Goal: Information Seeking & Learning: Find specific page/section

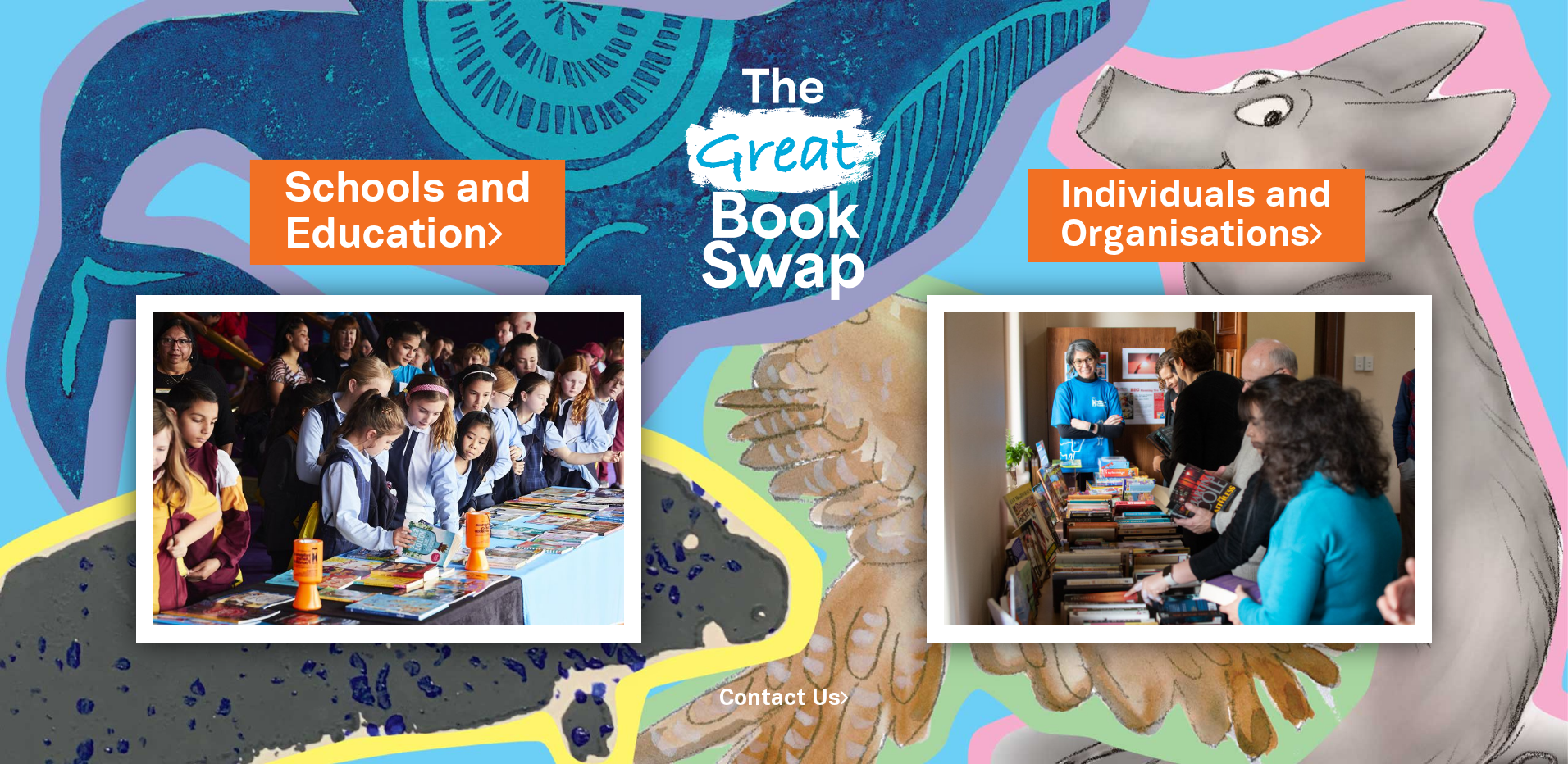
click at [457, 202] on link "Schools and Education" at bounding box center [408, 212] width 246 height 103
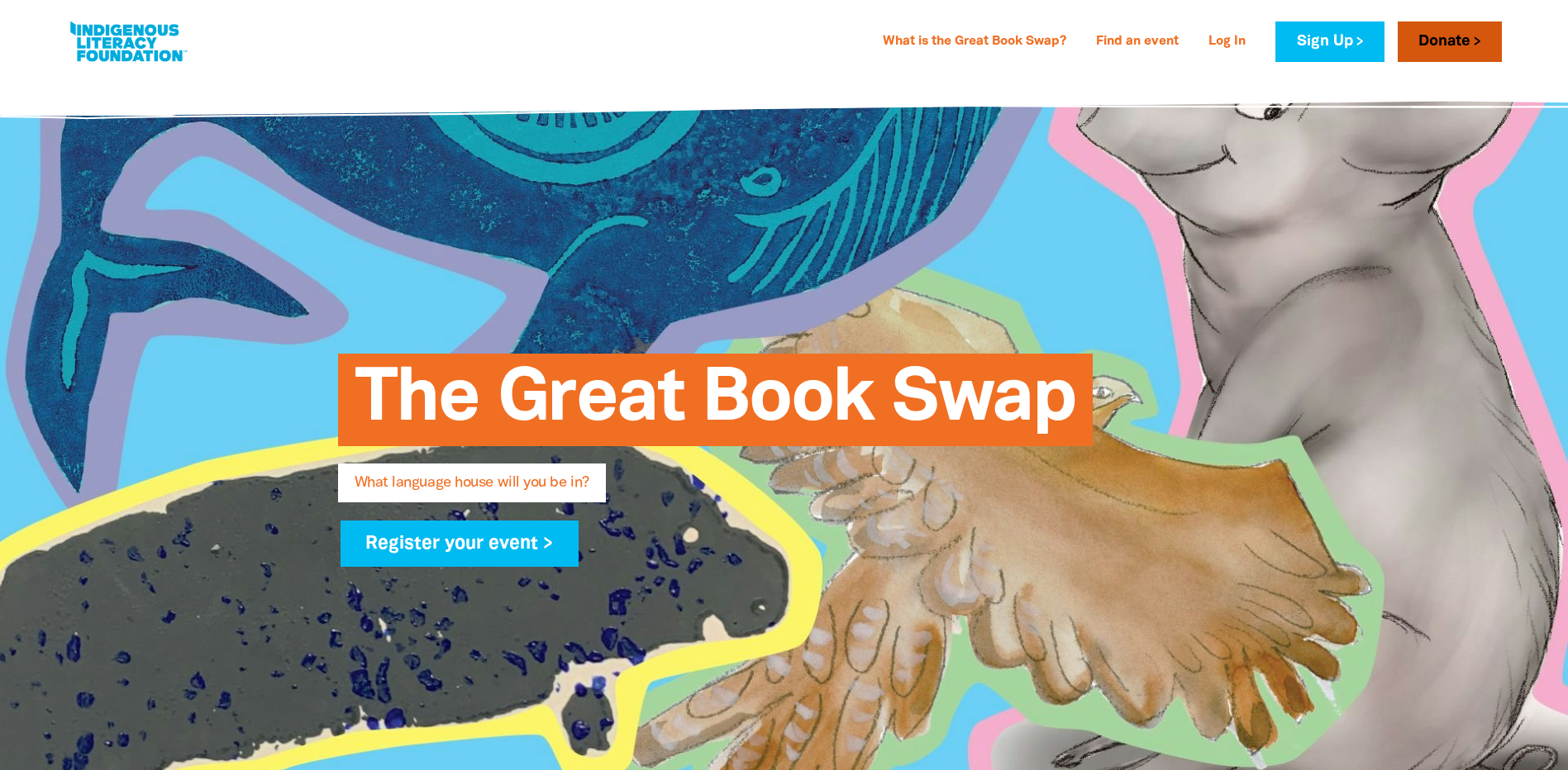
click at [1465, 40] on link "Donate" at bounding box center [1449, 41] width 104 height 41
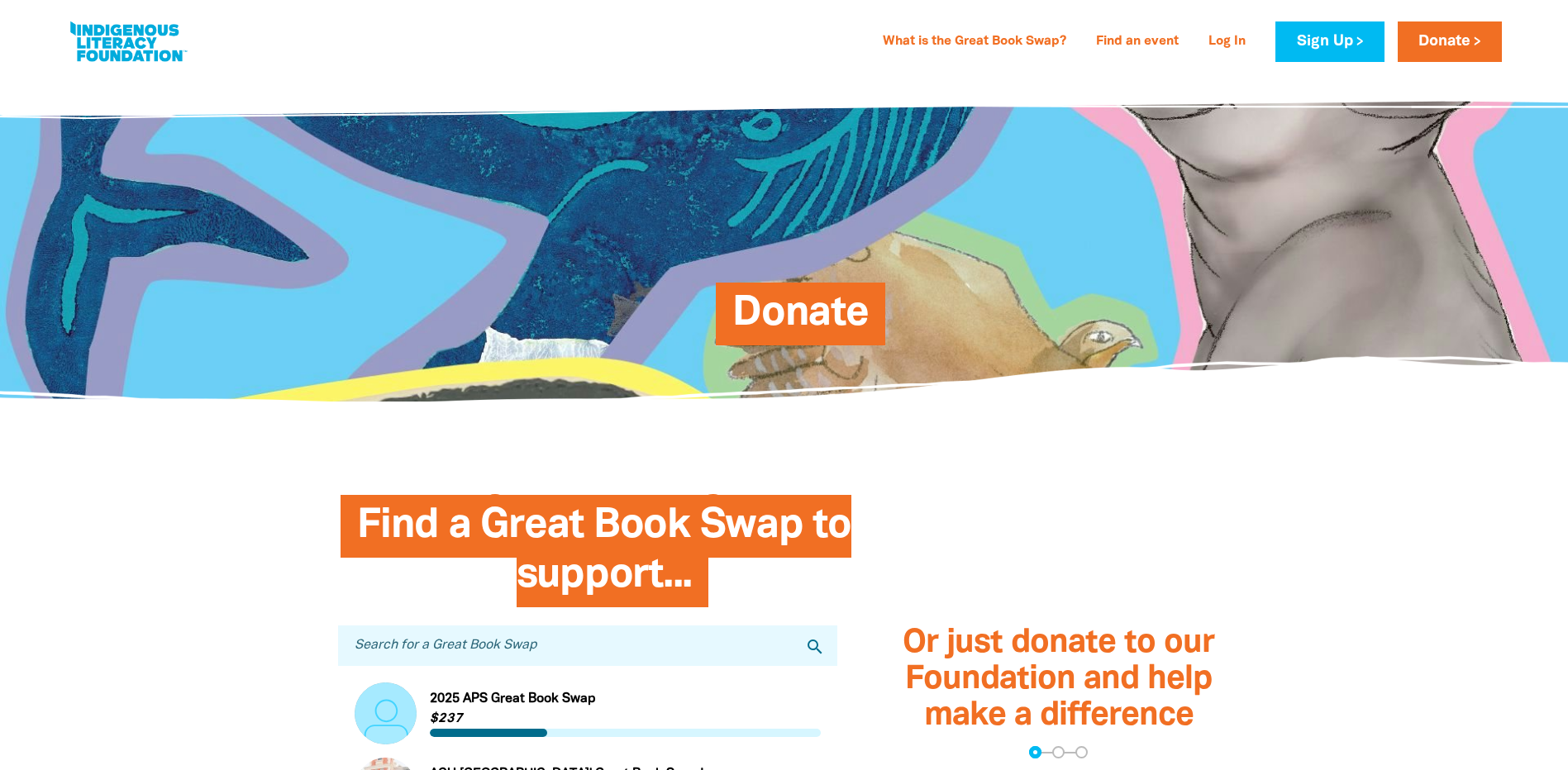
click at [326, 75] on div "What is the Great Book Swap? Find an event Log In Sign Up Donate What is the Gr…" at bounding box center [784, 37] width 1568 height 75
click at [593, 629] on input "Search for a Great Book Swap" at bounding box center [588, 646] width 500 height 41
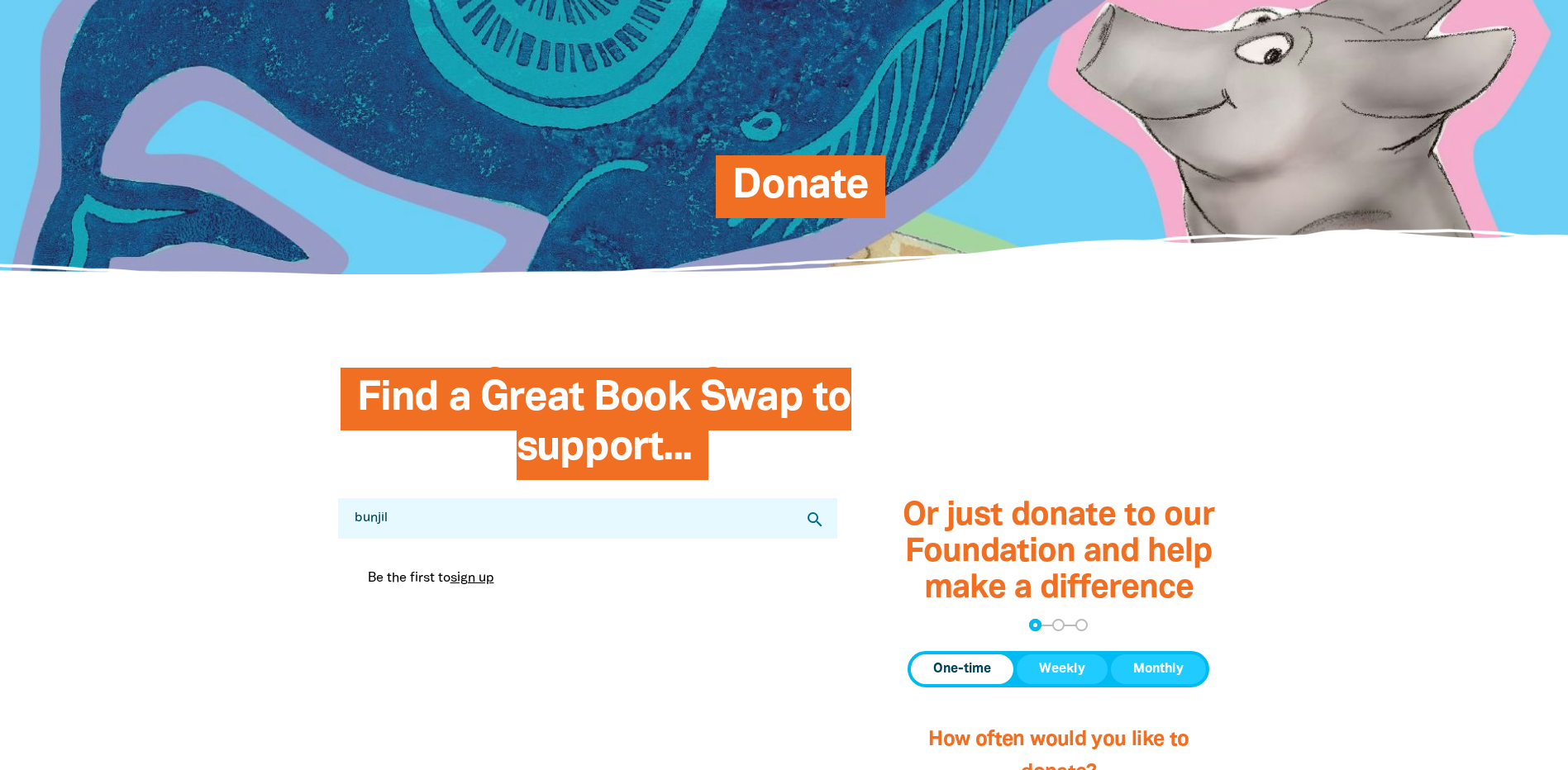
scroll to position [248, 0]
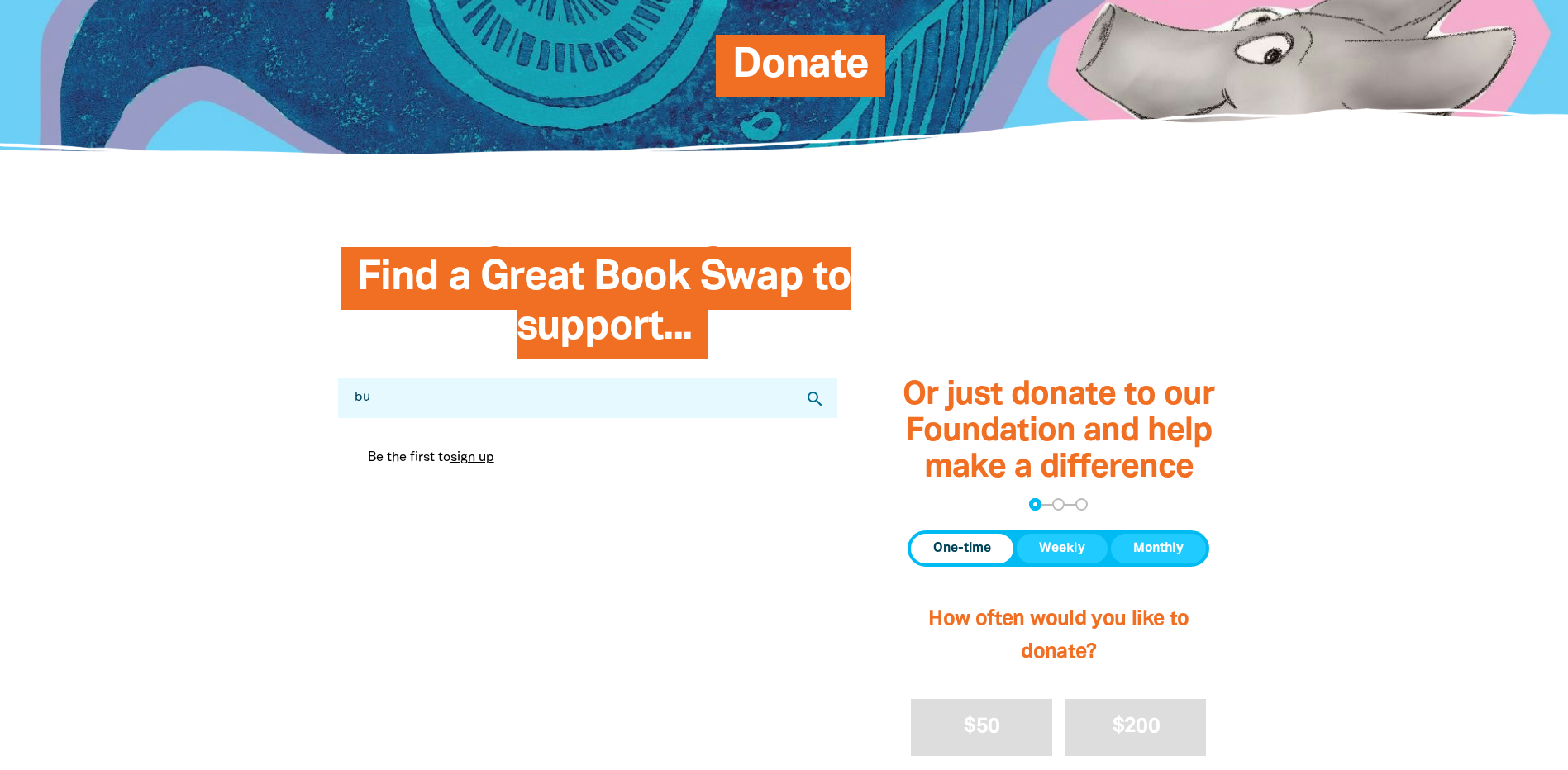
type input "b"
type input "p"
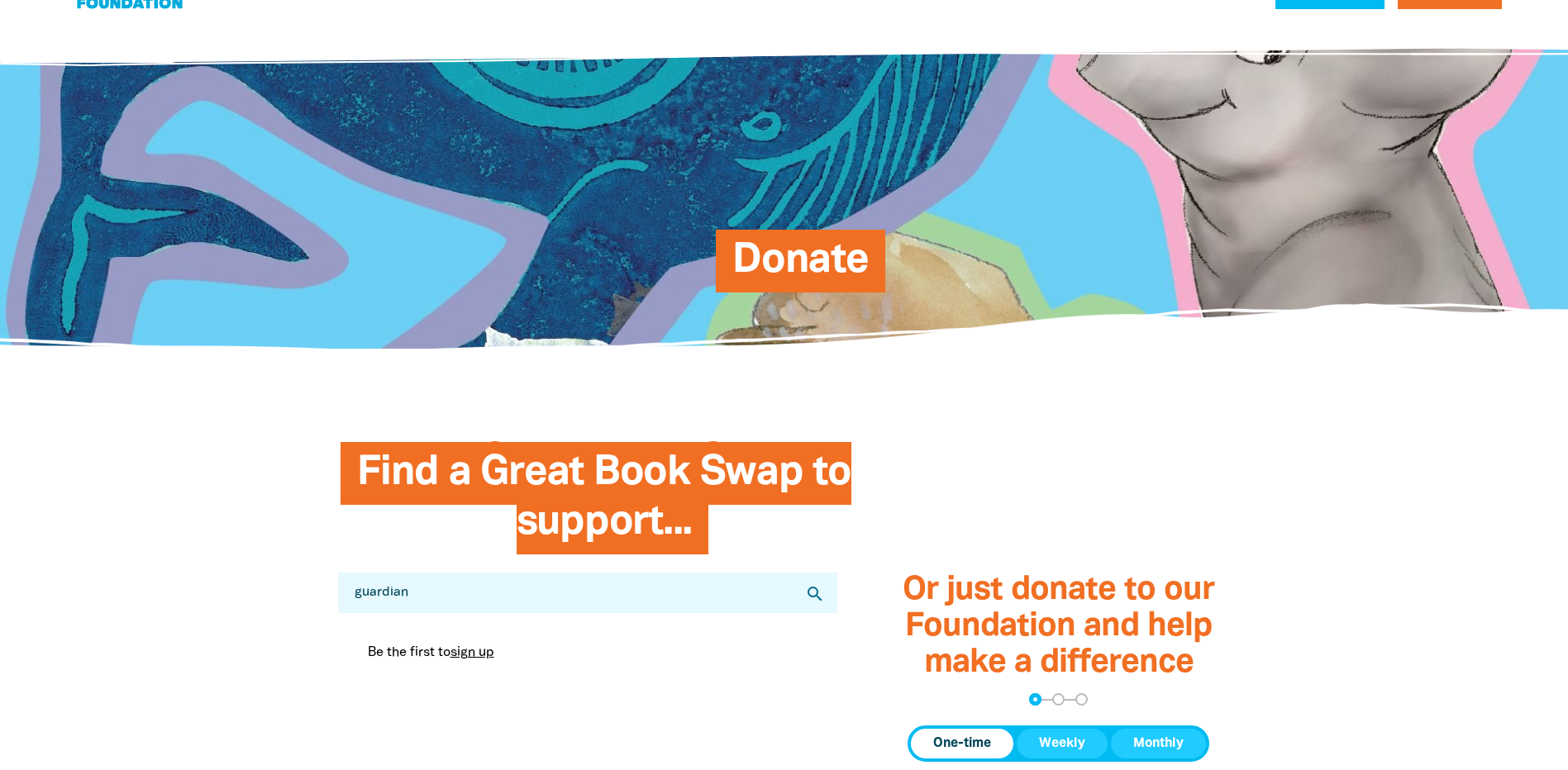
scroll to position [83, 0]
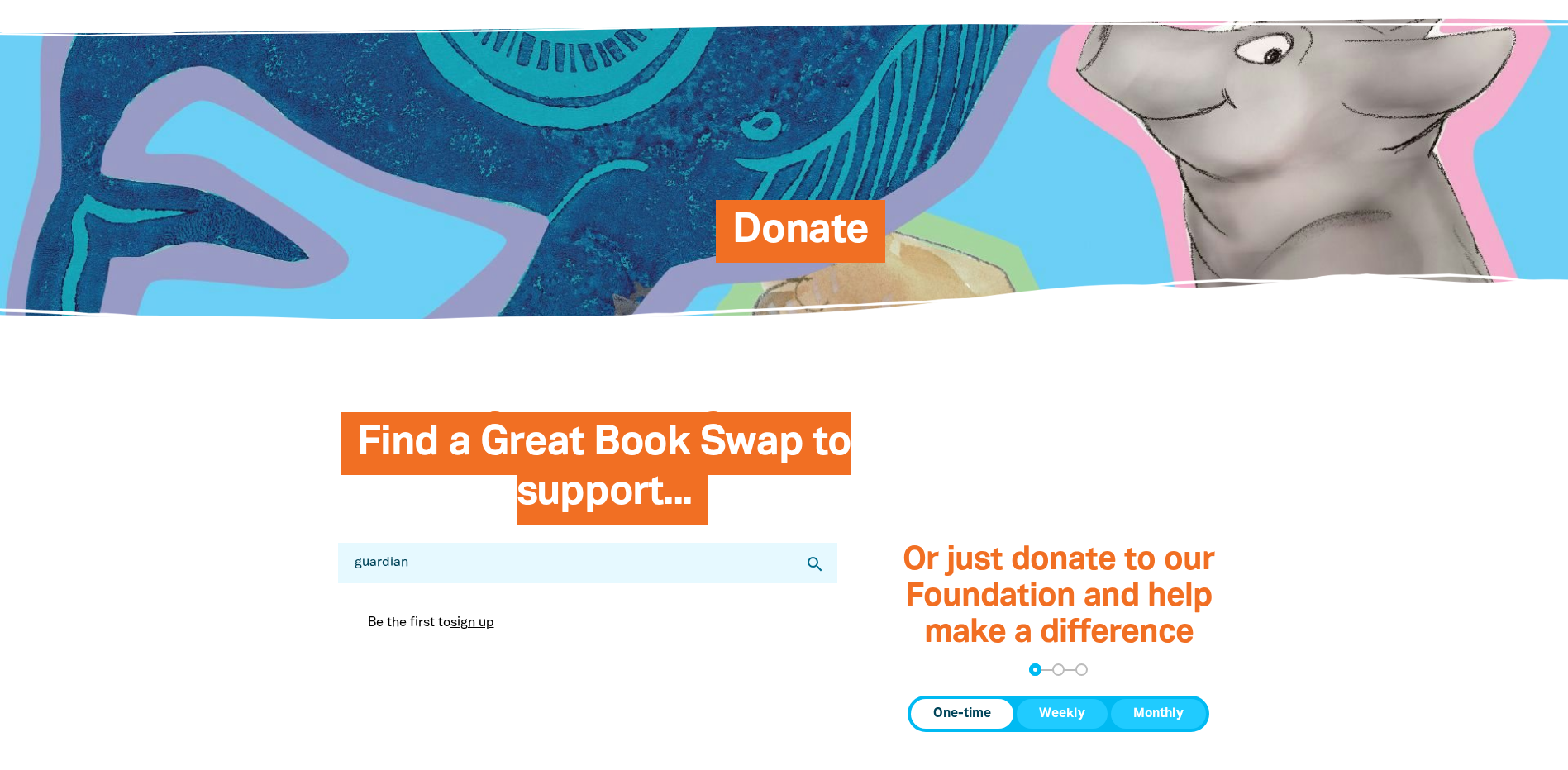
drag, startPoint x: 488, startPoint y: 584, endPoint x: 318, endPoint y: 563, distance: 171.3
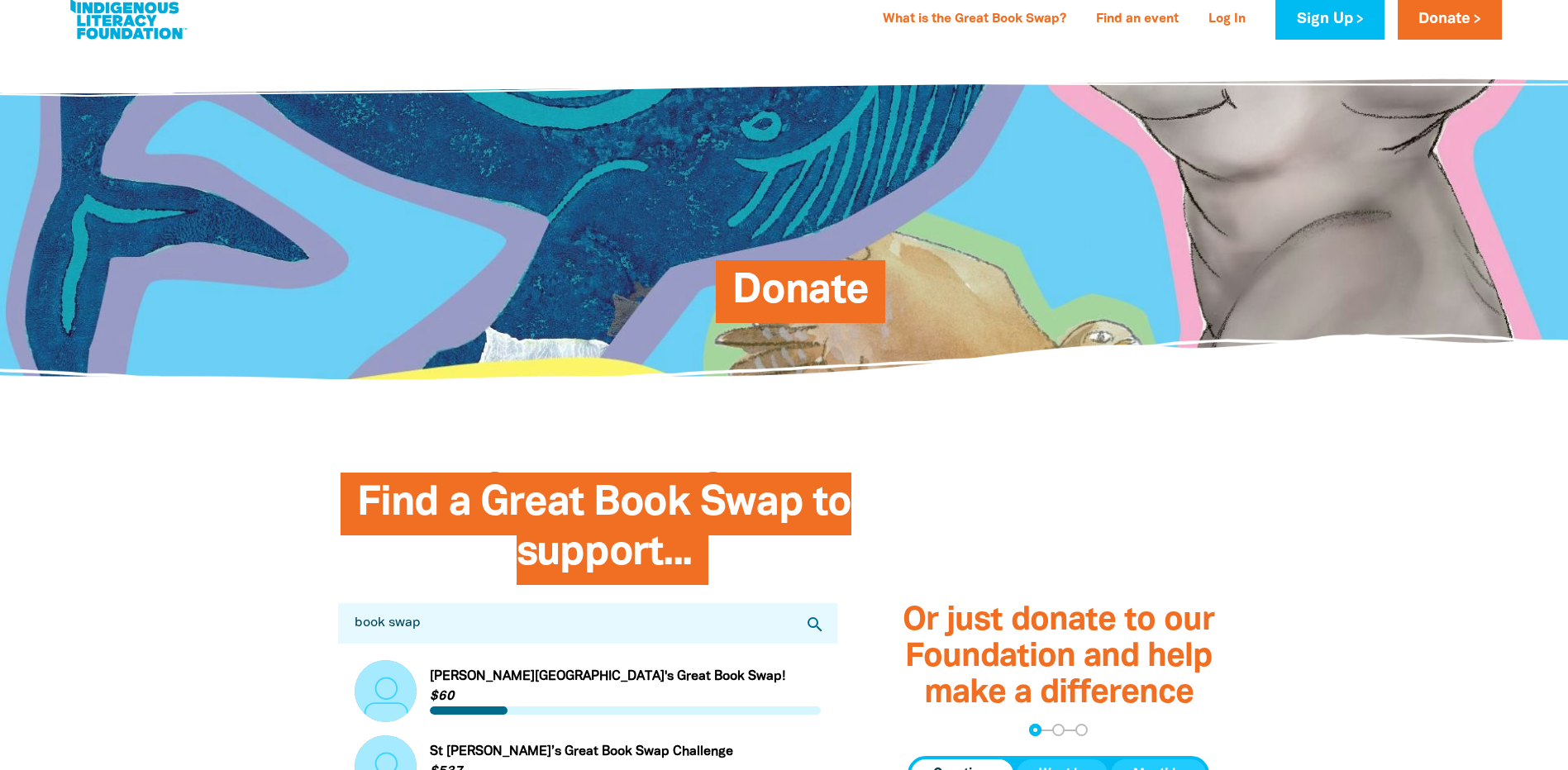
scroll to position [0, 0]
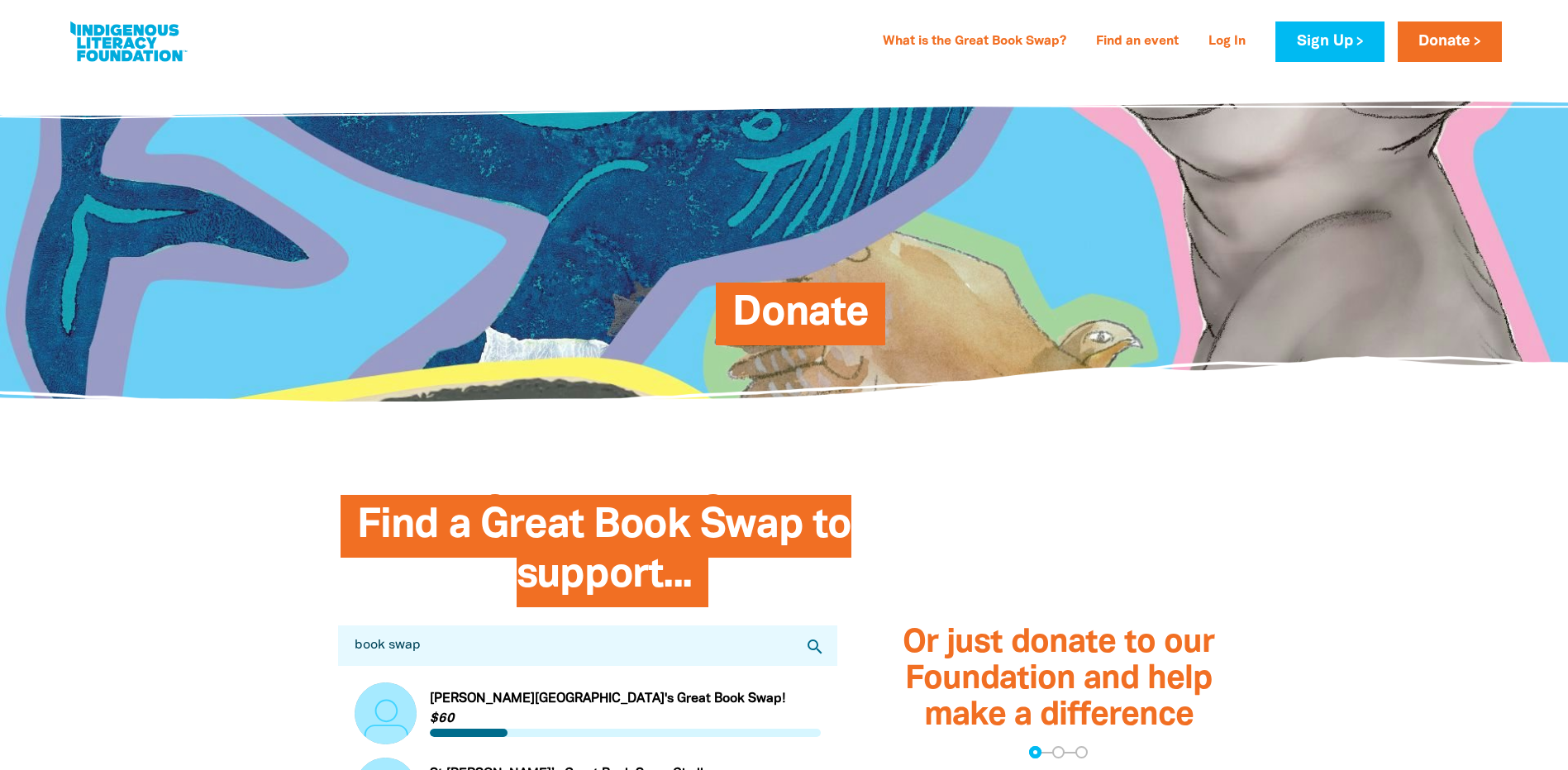
drag, startPoint x: 493, startPoint y: 655, endPoint x: -3, endPoint y: 628, distance: 496.7
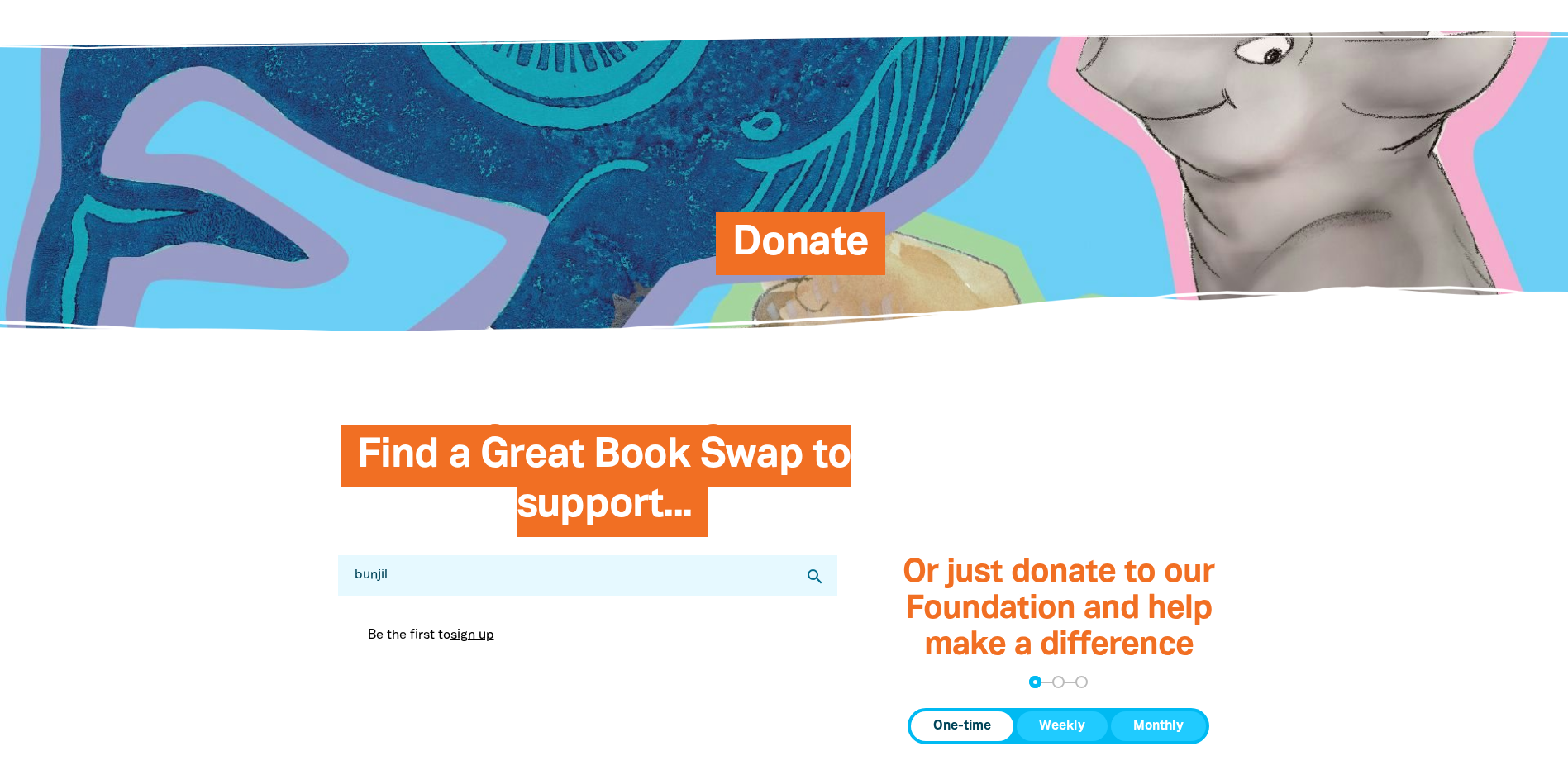
scroll to position [165, 0]
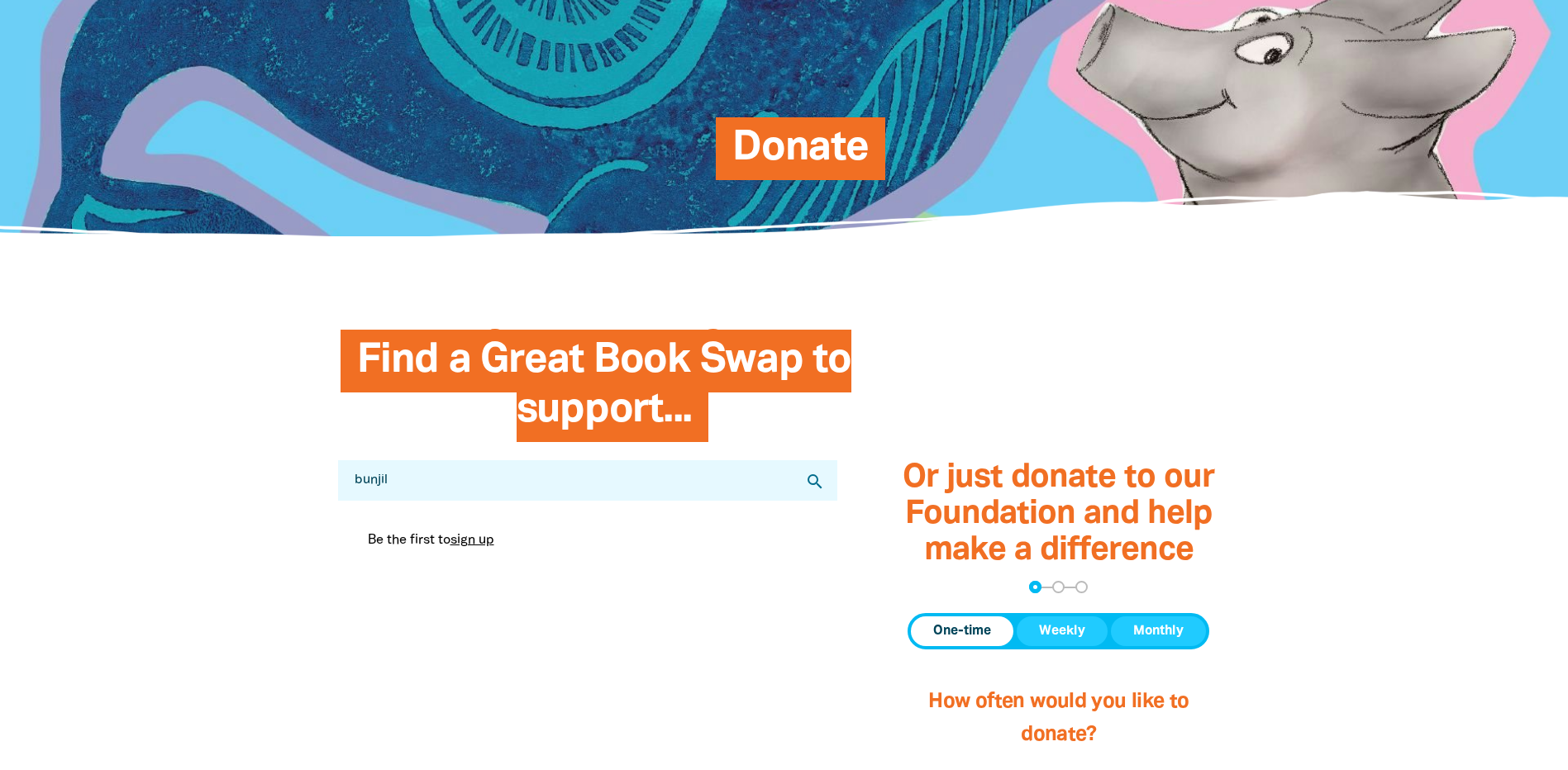
drag, startPoint x: 435, startPoint y: 485, endPoint x: 252, endPoint y: 466, distance: 184.0
click at [252, 466] on section "Find a Great Book Swap to support... Search for a Great Book Swap bunjil search…" at bounding box center [784, 762] width 1568 height 918
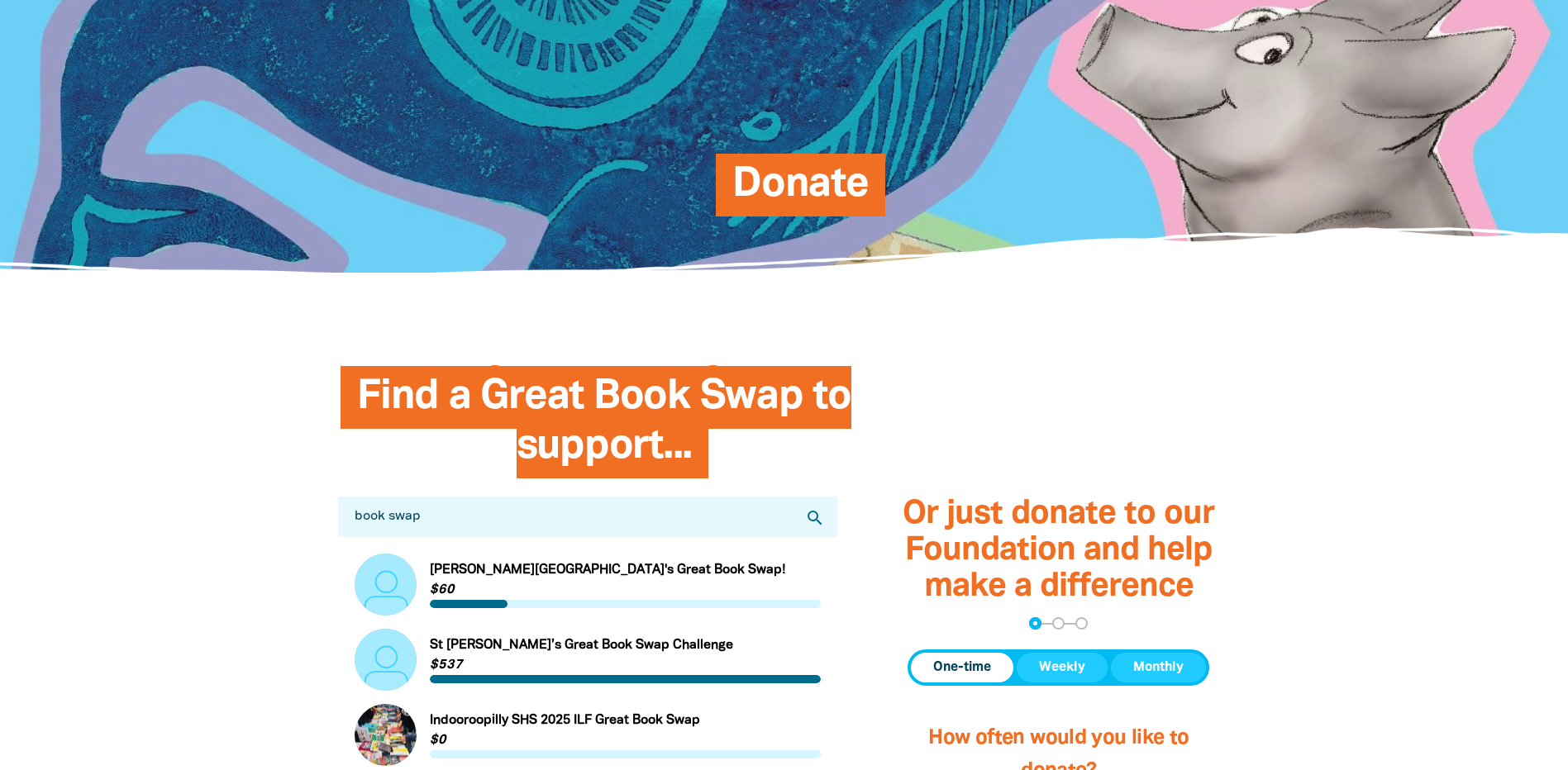
scroll to position [0, 0]
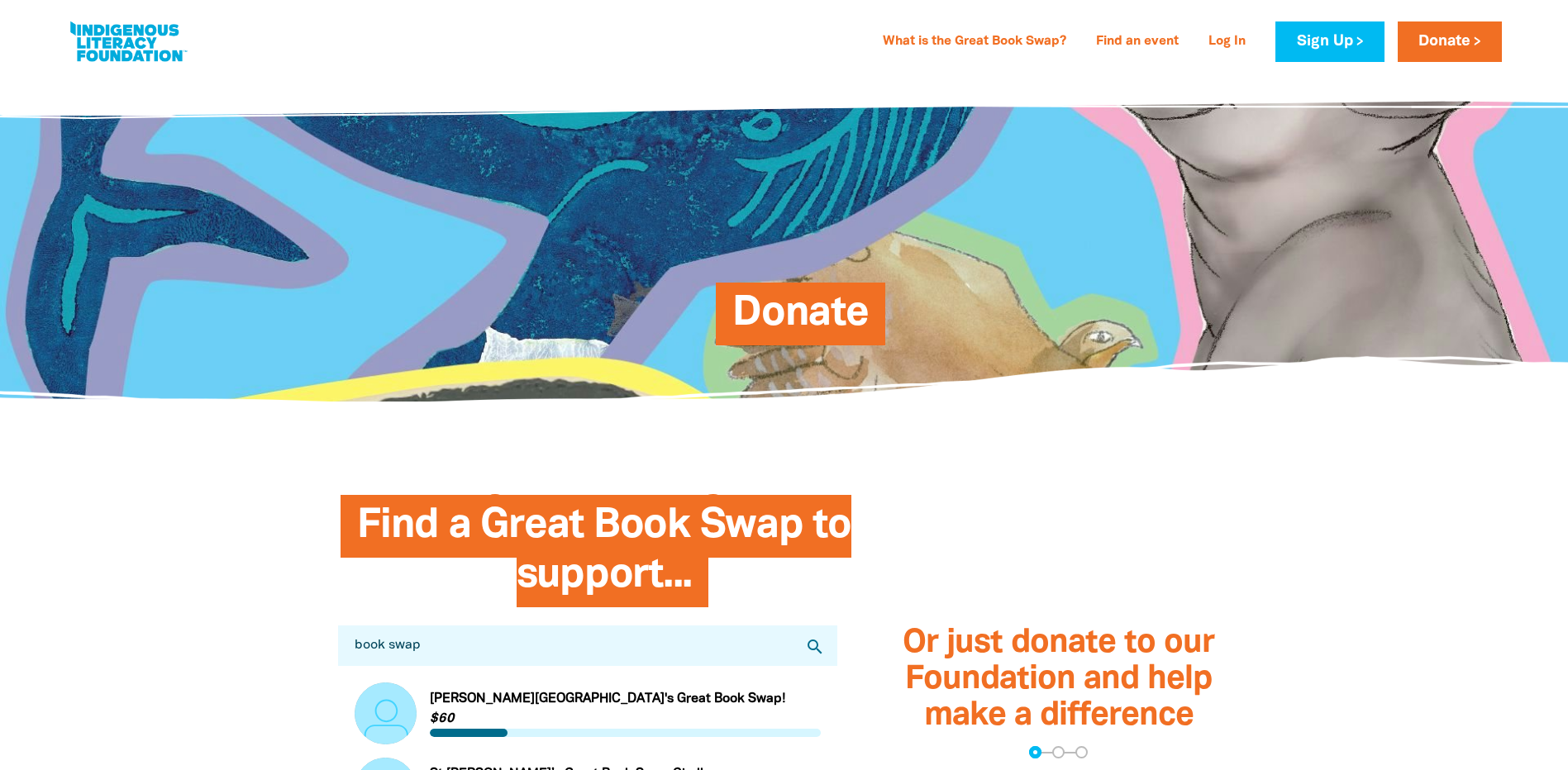
drag, startPoint x: 477, startPoint y: 641, endPoint x: 79, endPoint y: 683, distance: 400.2
type input "bunjil"
